Goal: Book appointment/travel/reservation

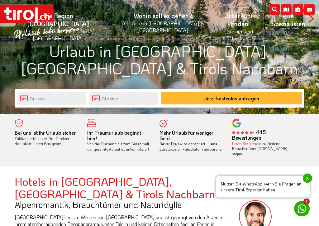
scroll to position [92, 0]
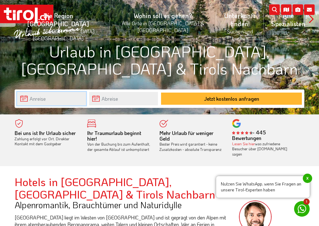
click at [47, 94] on input "text" at bounding box center [51, 98] width 69 height 13
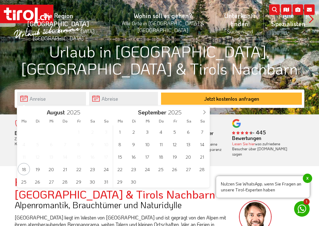
click at [204, 109] on span at bounding box center [204, 111] width 11 height 11
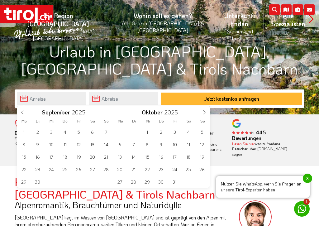
click at [205, 109] on span at bounding box center [204, 111] width 11 height 11
click at [203, 110] on icon at bounding box center [204, 112] width 4 height 4
click at [203, 109] on span at bounding box center [204, 111] width 11 height 11
type input "2026"
click at [205, 108] on span at bounding box center [204, 111] width 11 height 11
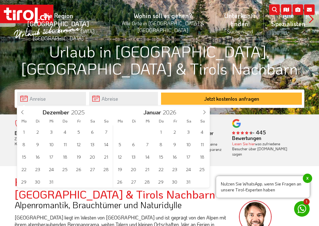
type input "2026"
click at [203, 110] on icon at bounding box center [204, 112] width 4 height 4
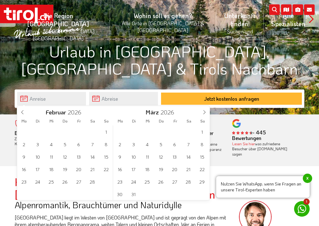
click at [205, 109] on span at bounding box center [204, 111] width 11 height 11
click at [203, 110] on icon at bounding box center [204, 112] width 4 height 4
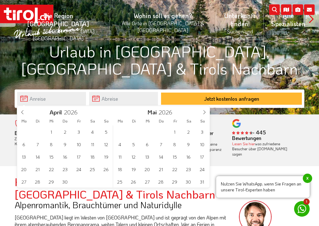
click at [206, 108] on span at bounding box center [204, 111] width 11 height 11
click at [207, 107] on span at bounding box center [204, 111] width 11 height 11
click at [109, 142] on span "14" at bounding box center [106, 144] width 12 height 12
click at [96, 158] on span "20" at bounding box center [92, 156] width 12 height 12
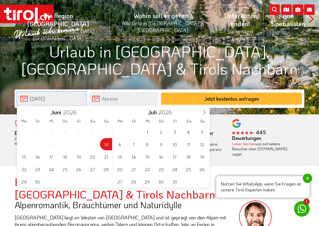
type input "[DATE]"
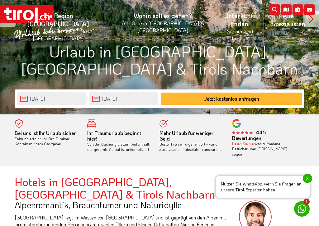
click at [199, 99] on button "Jetzt kostenlos anfragen" at bounding box center [231, 98] width 141 height 12
